Goal: Use online tool/utility: Utilize a website feature to perform a specific function

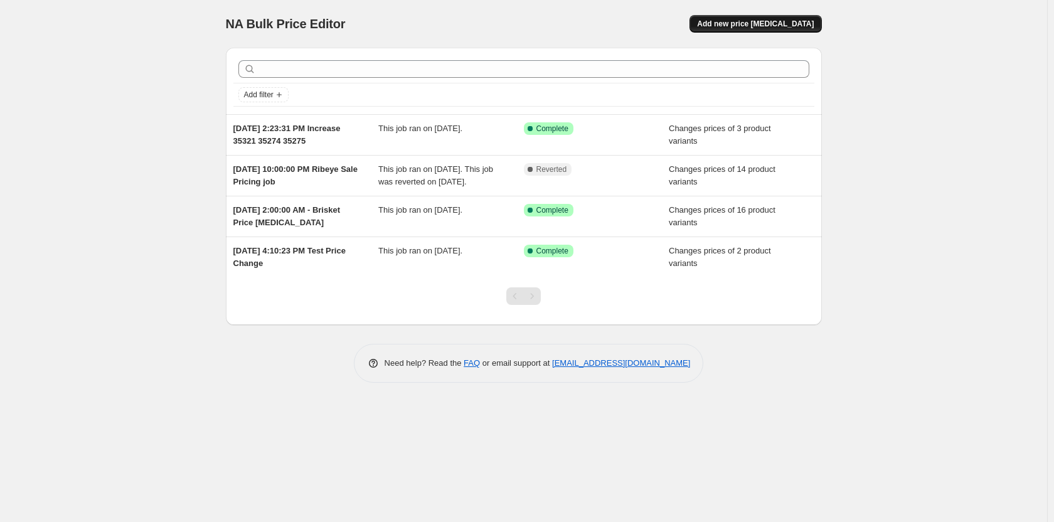
click at [776, 21] on span "Add new price change job" at bounding box center [755, 24] width 117 height 10
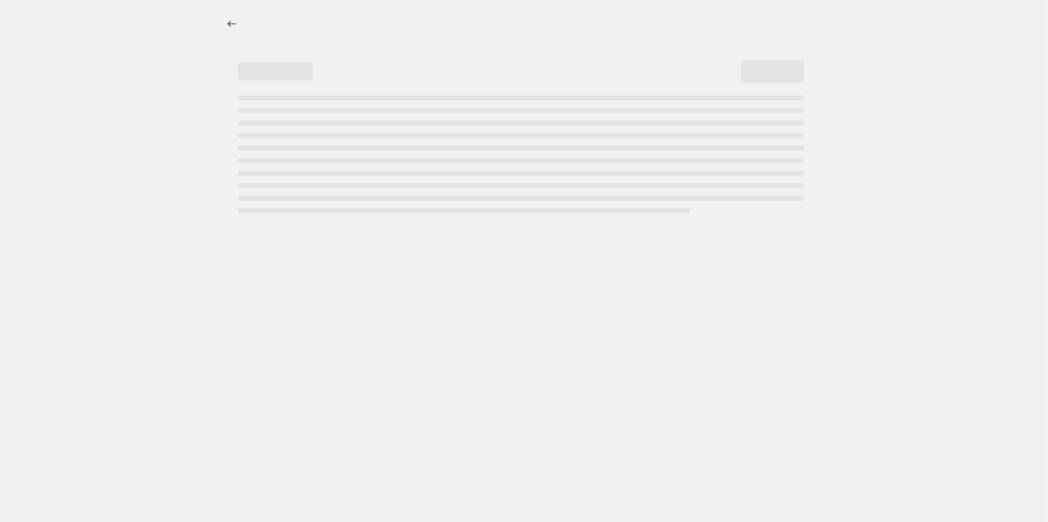
select select "percentage"
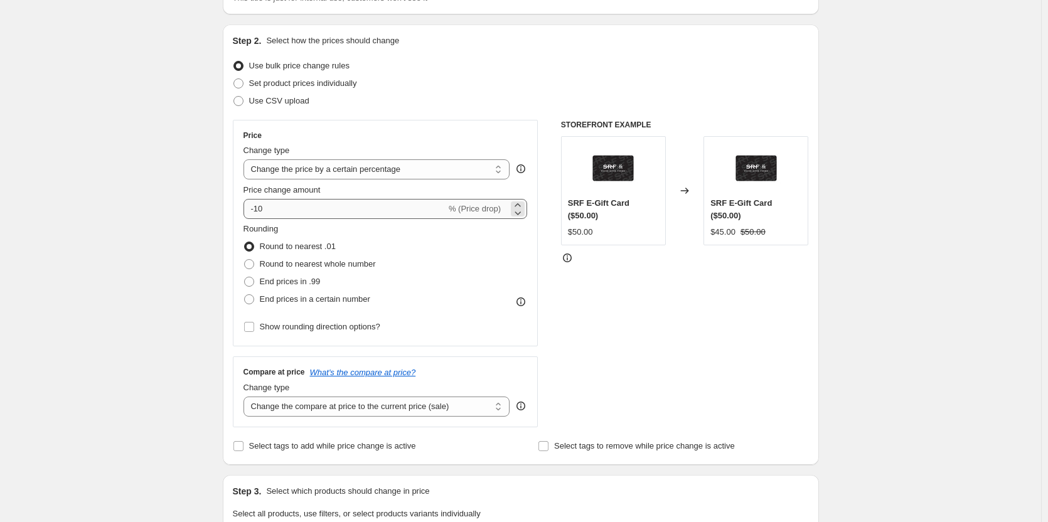
scroll to position [125, 0]
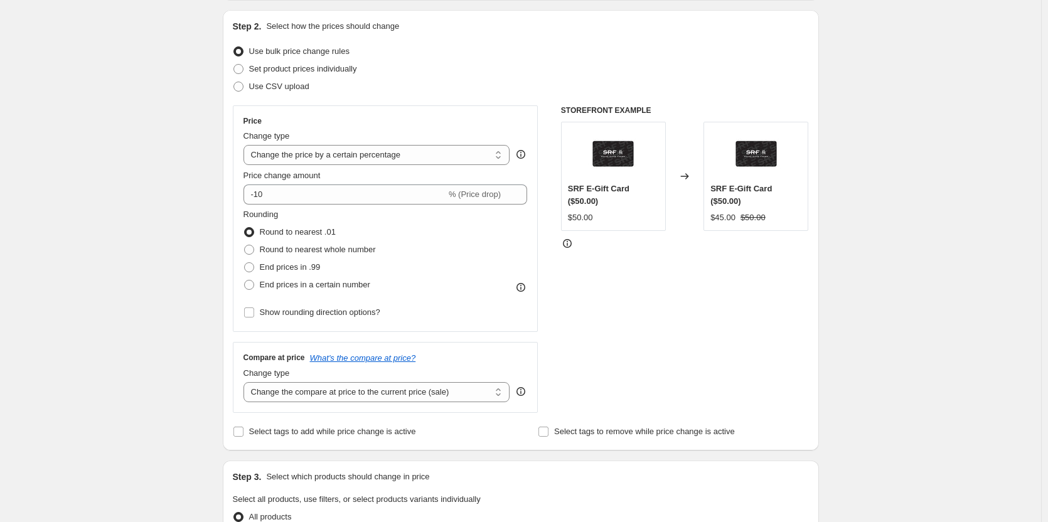
click at [334, 144] on div "Change type Change the price to a certain amount Change the price by a certain …" at bounding box center [376, 147] width 267 height 35
click at [334, 151] on select "Change the price to a certain amount Change the price by a certain amount Chang…" at bounding box center [376, 155] width 267 height 20
click at [252, 64] on span "Set product prices individually" at bounding box center [303, 68] width 108 height 9
click at [234, 64] on input "Set product prices individually" at bounding box center [233, 64] width 1 height 1
radio input "true"
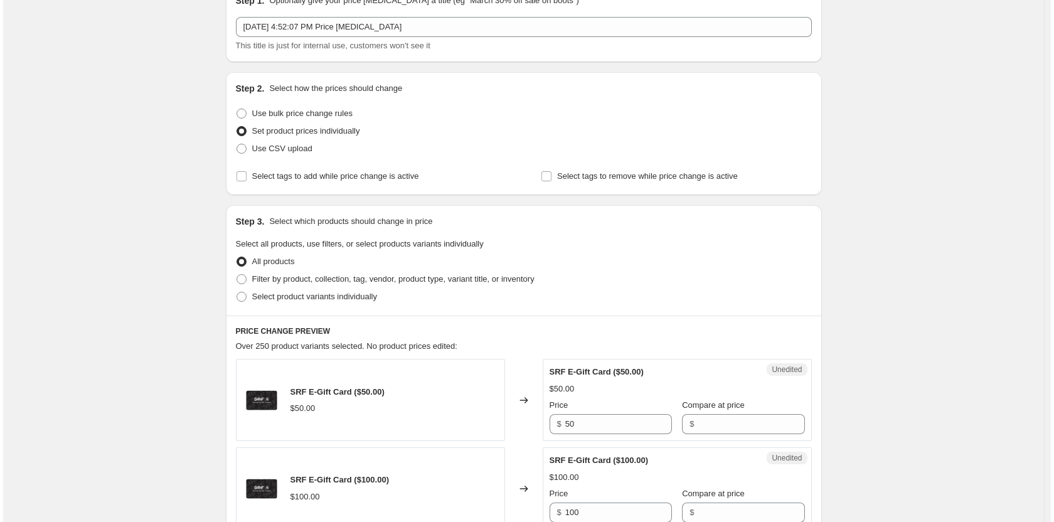
scroll to position [0, 0]
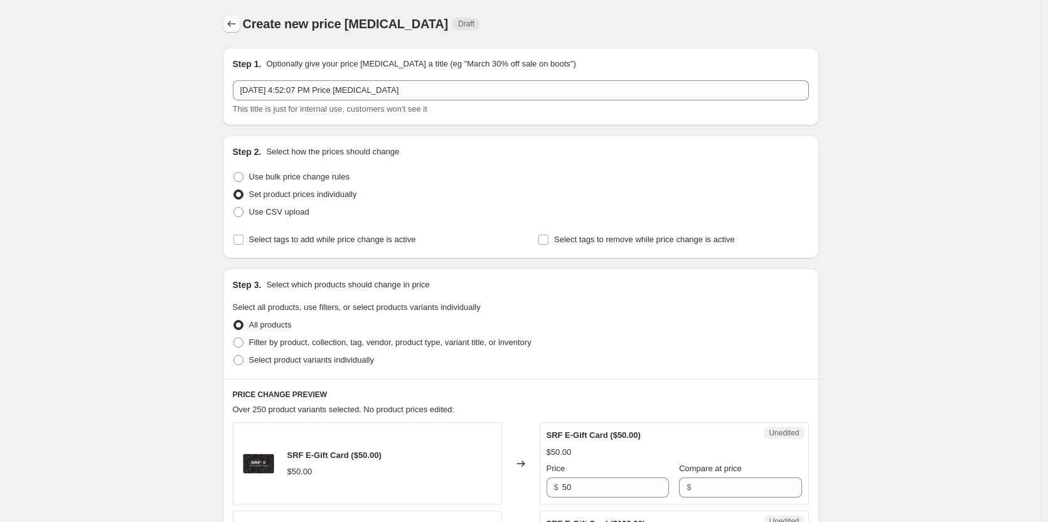
click at [231, 28] on icon "Price change jobs" at bounding box center [231, 24] width 13 height 13
